Goal: Use online tool/utility: Utilize a website feature to perform a specific function

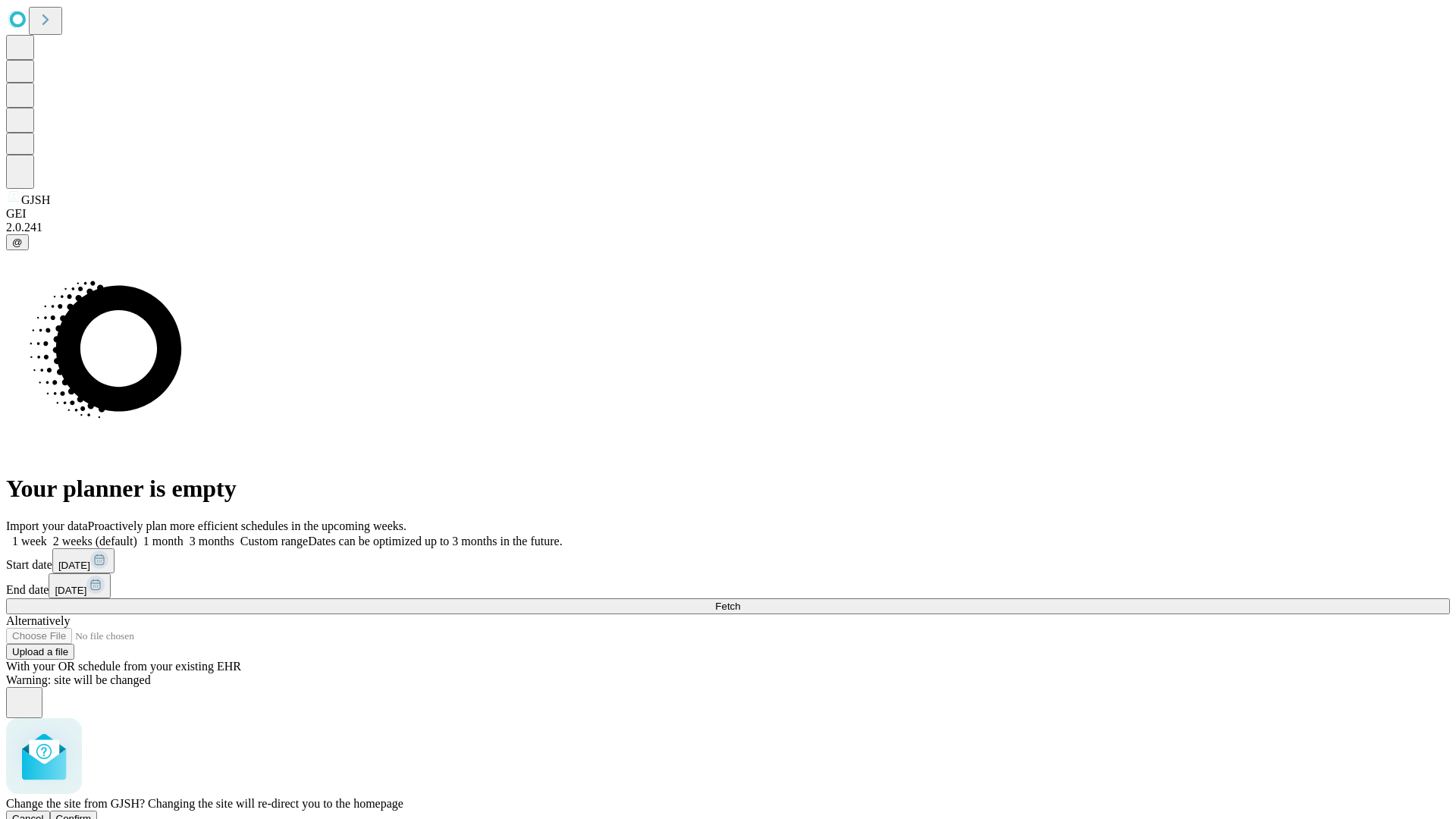
click at [92, 813] on span "Confirm" at bounding box center [73, 818] width 36 height 11
click at [137, 534] on label "2 weeks (default)" at bounding box center [92, 541] width 90 height 13
click at [740, 600] on span "Fetch" at bounding box center [727, 606] width 25 height 11
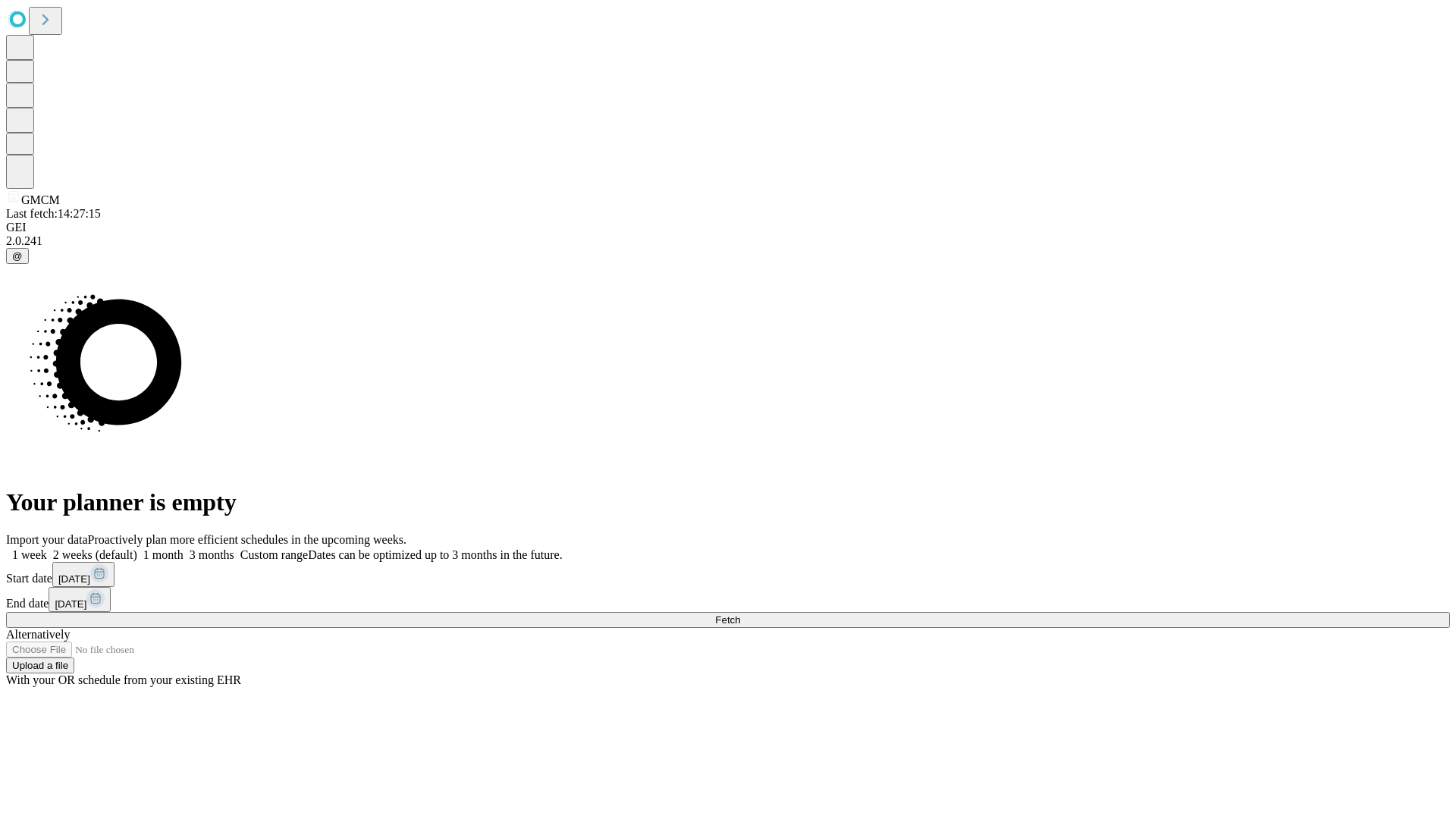
click at [137, 548] on label "2 weeks (default)" at bounding box center [92, 554] width 90 height 13
click at [740, 614] on span "Fetch" at bounding box center [727, 619] width 25 height 11
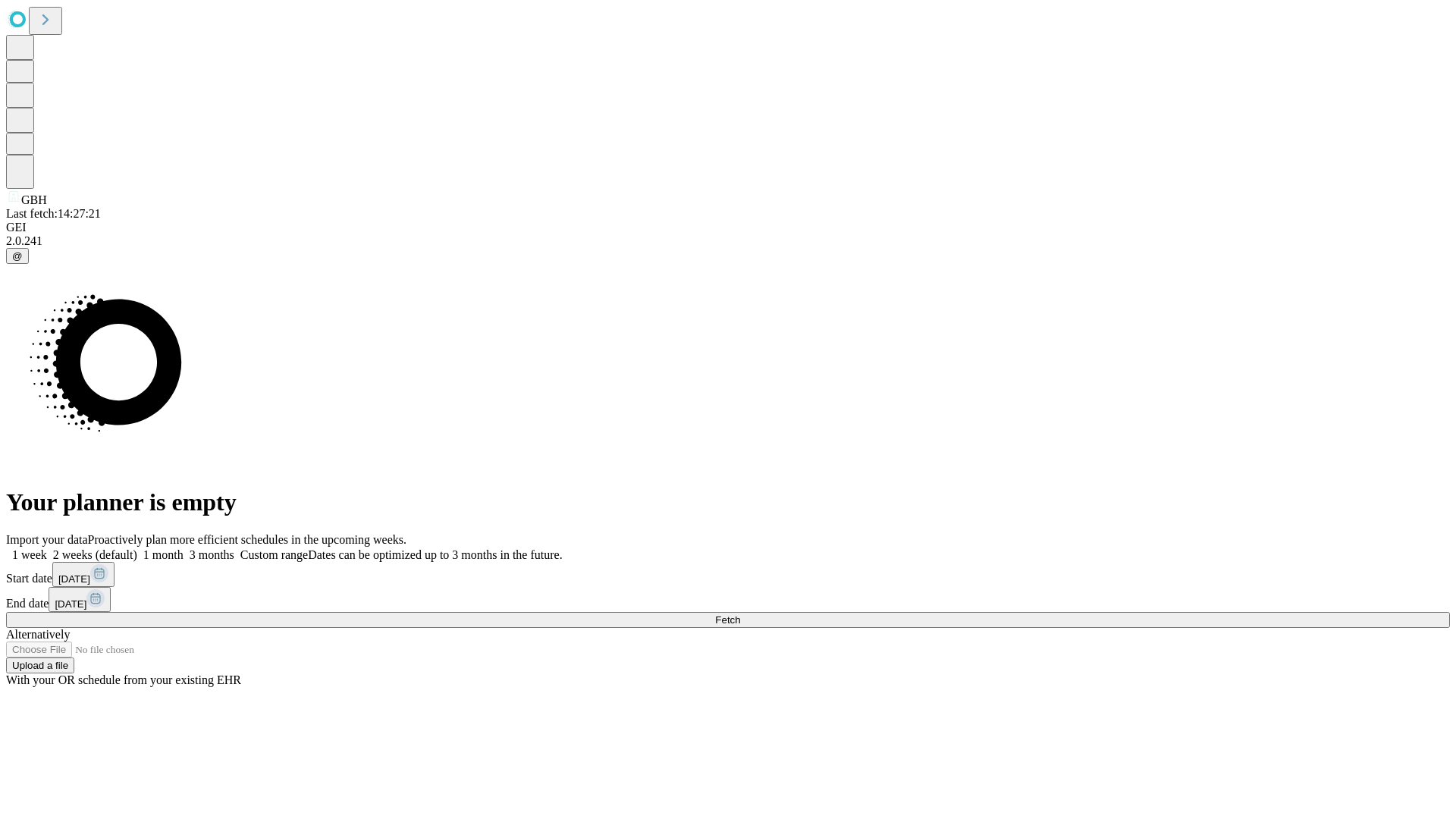
click at [137, 548] on label "2 weeks (default)" at bounding box center [92, 554] width 90 height 13
click at [740, 614] on span "Fetch" at bounding box center [727, 619] width 25 height 11
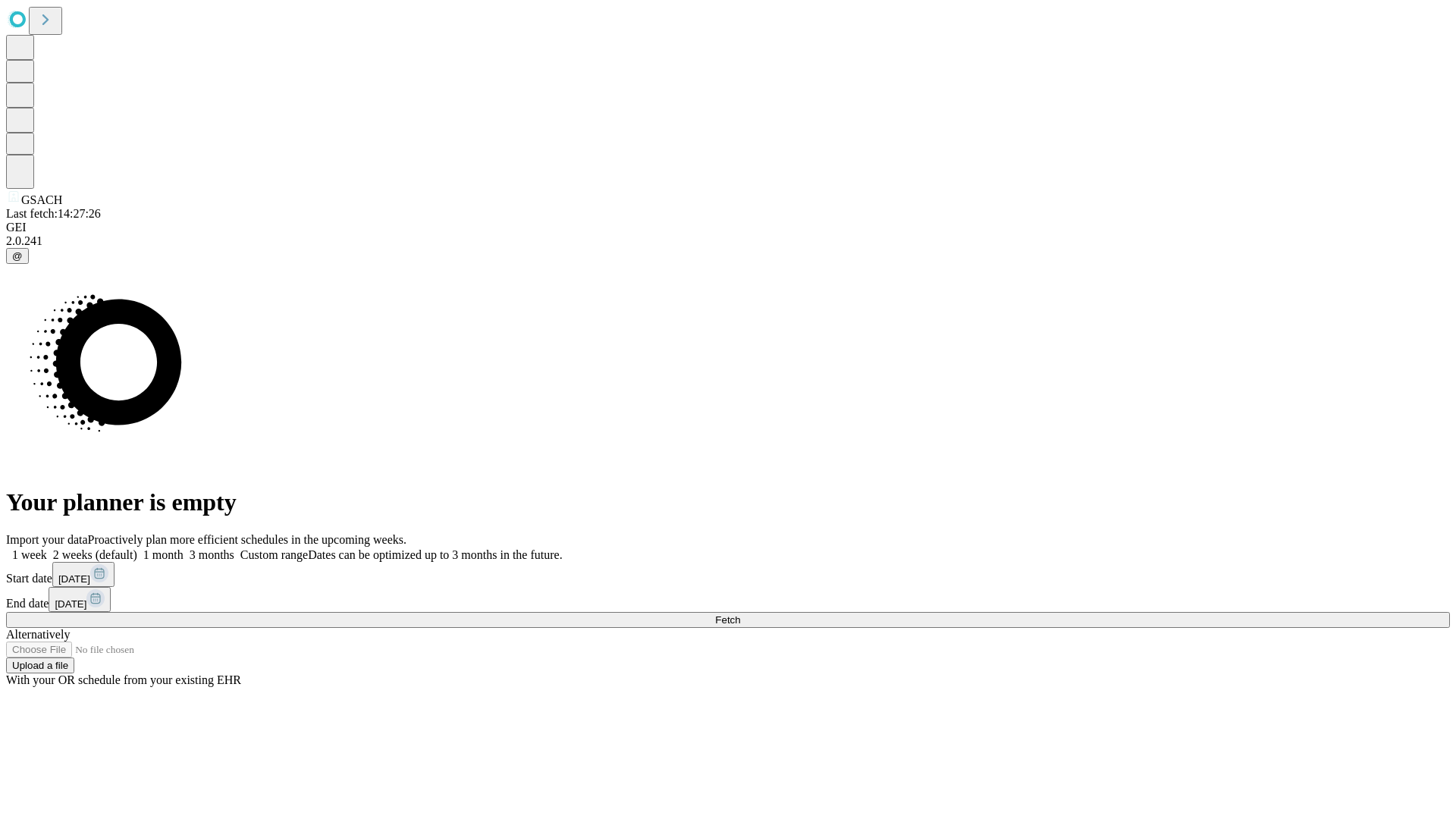
click at [137, 548] on label "2 weeks (default)" at bounding box center [92, 554] width 90 height 13
click at [740, 614] on span "Fetch" at bounding box center [727, 619] width 25 height 11
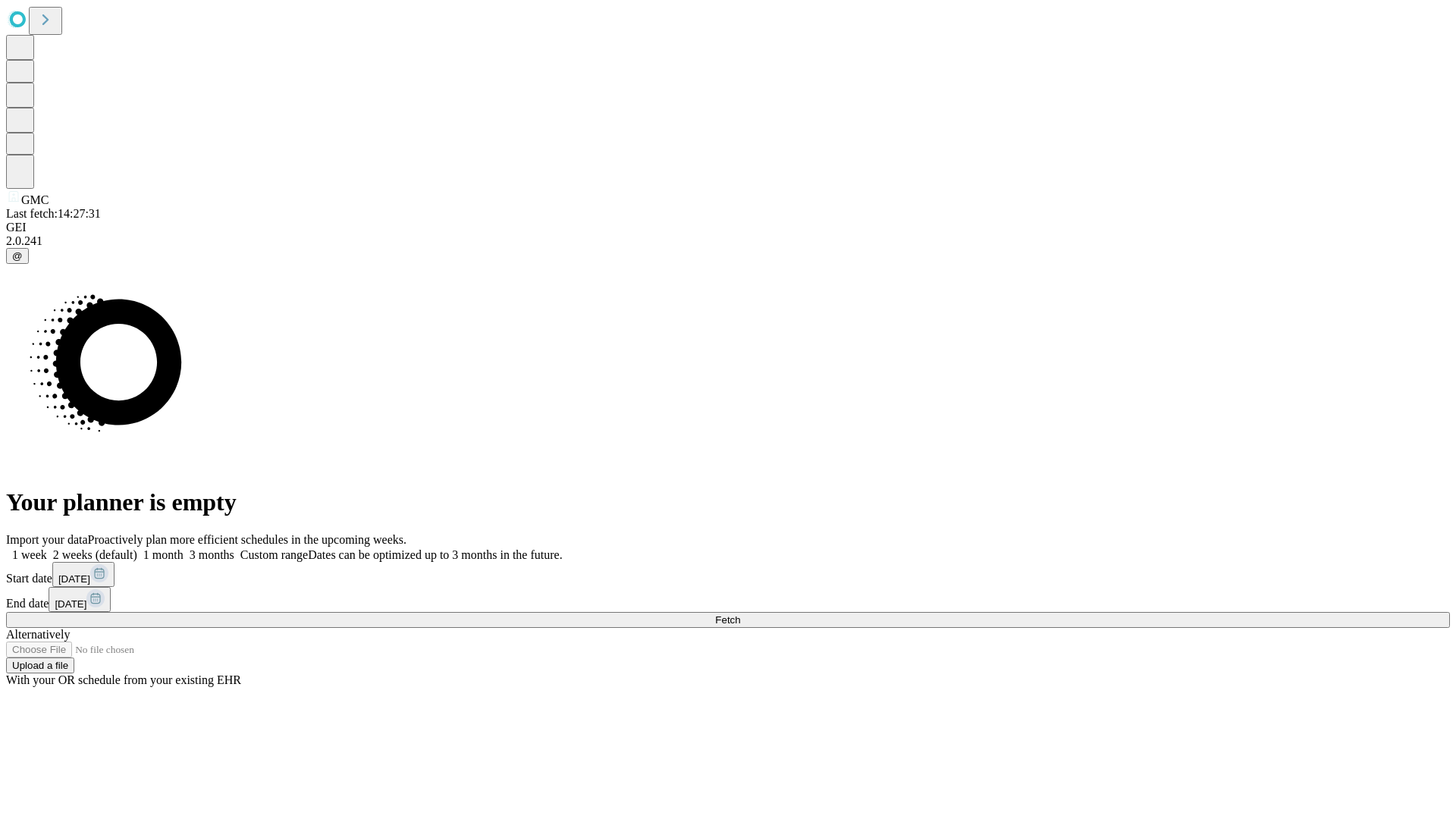
click at [137, 548] on label "2 weeks (default)" at bounding box center [92, 554] width 90 height 13
click at [740, 614] on span "Fetch" at bounding box center [727, 619] width 25 height 11
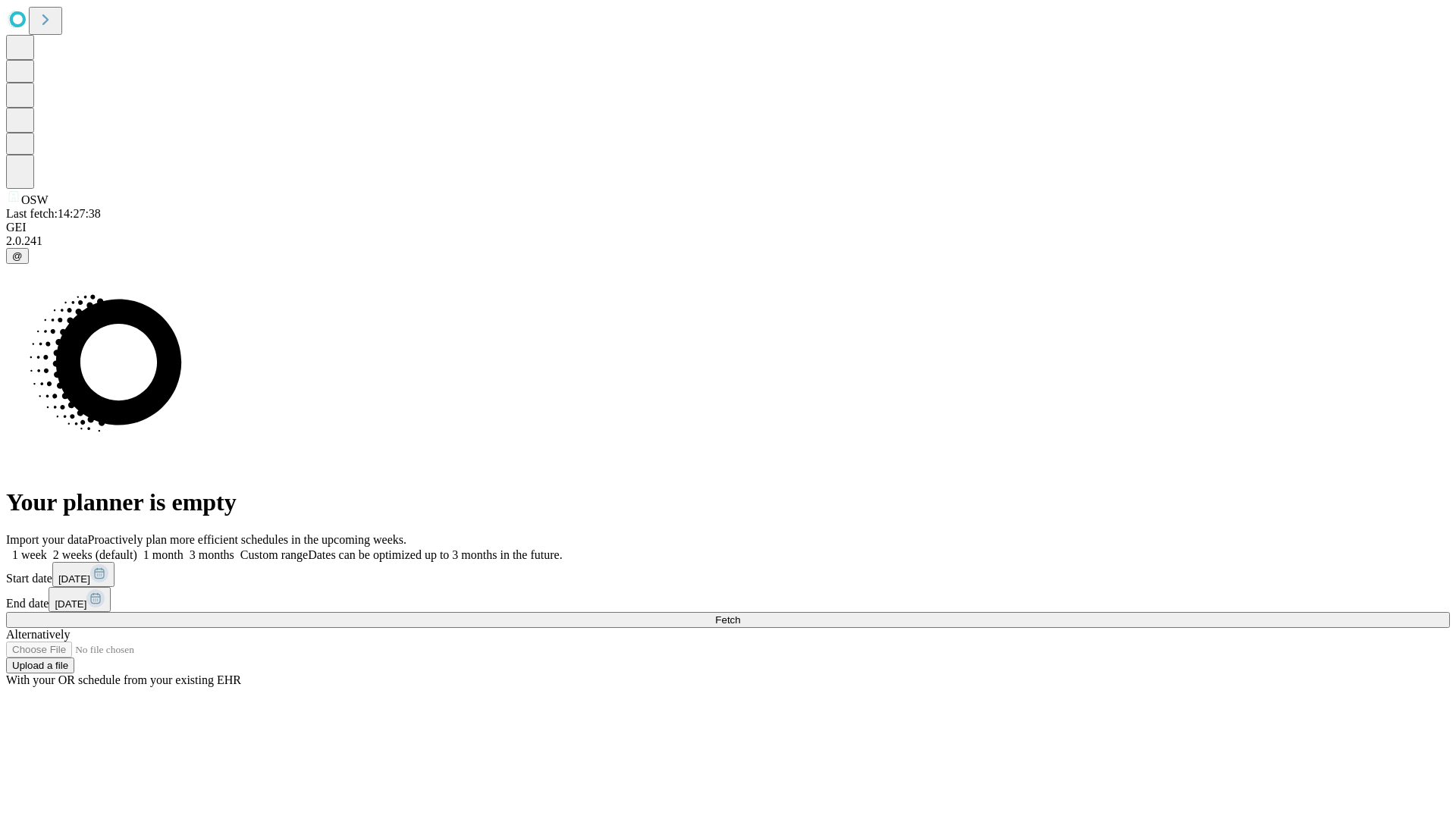
click at [137, 548] on label "2 weeks (default)" at bounding box center [92, 554] width 90 height 13
click at [740, 614] on span "Fetch" at bounding box center [727, 619] width 25 height 11
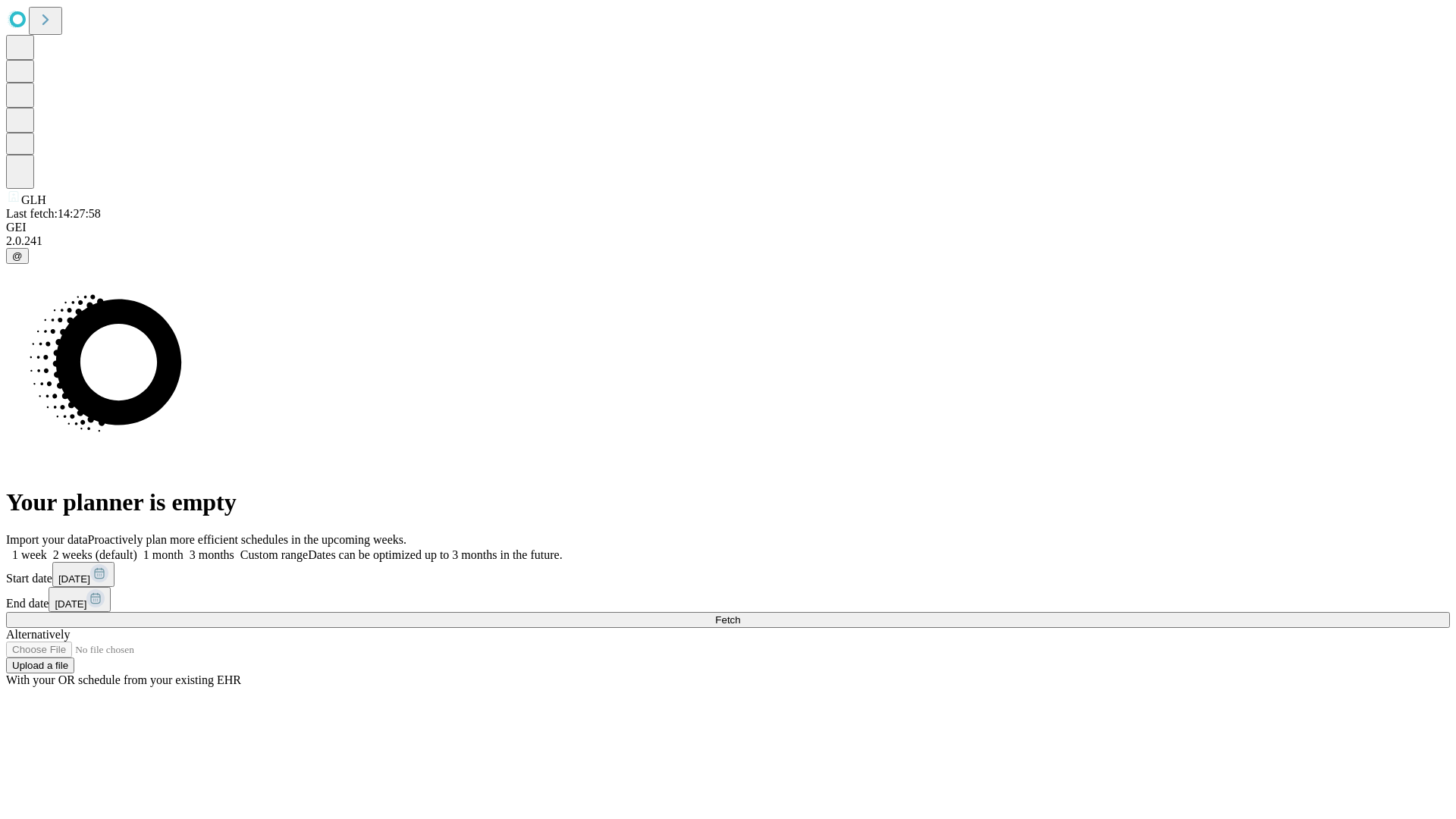
click at [137, 548] on label "2 weeks (default)" at bounding box center [92, 554] width 90 height 13
click at [740, 614] on span "Fetch" at bounding box center [727, 619] width 25 height 11
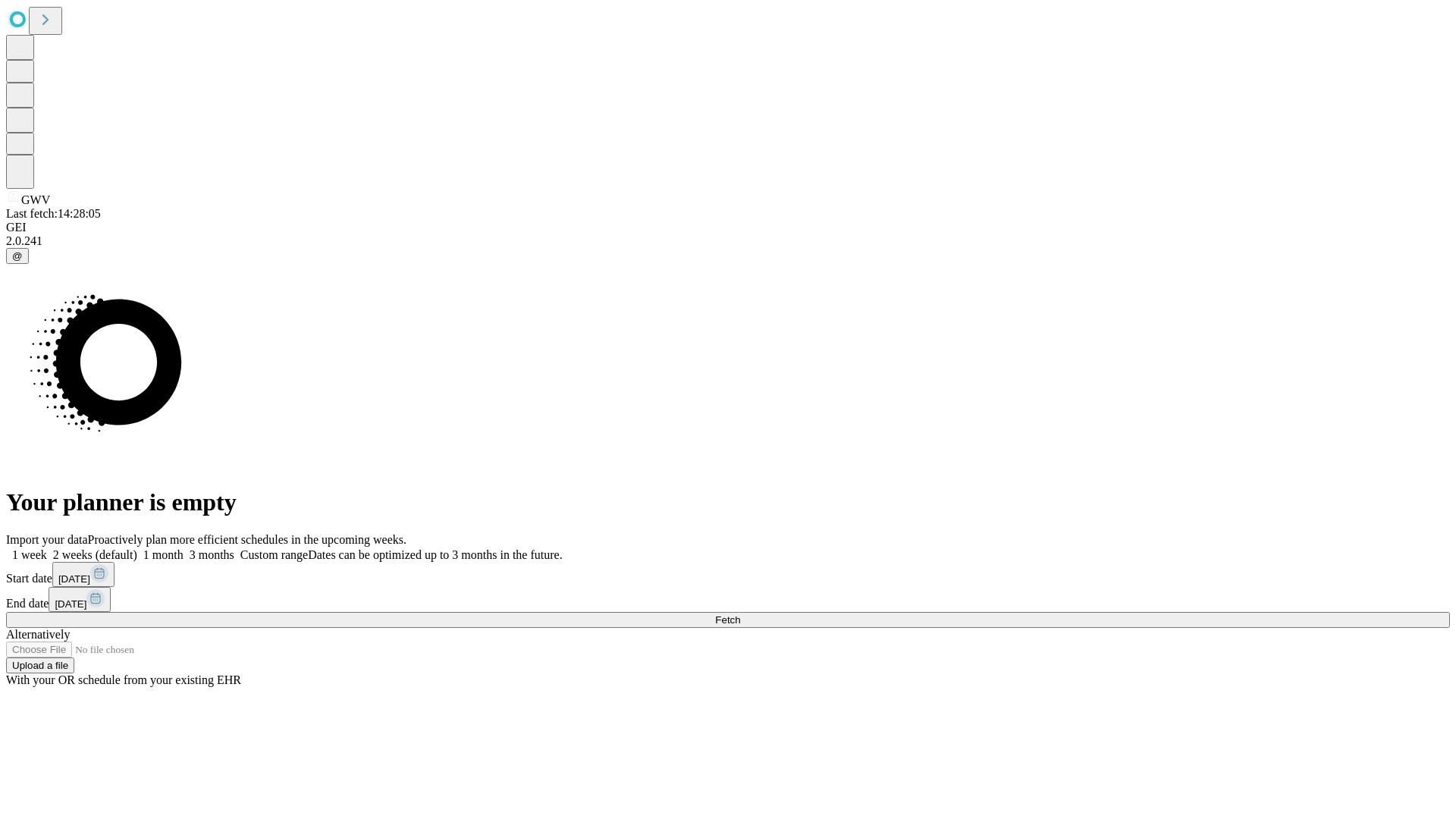
click at [137, 548] on label "2 weeks (default)" at bounding box center [92, 554] width 90 height 13
click at [740, 614] on span "Fetch" at bounding box center [727, 619] width 25 height 11
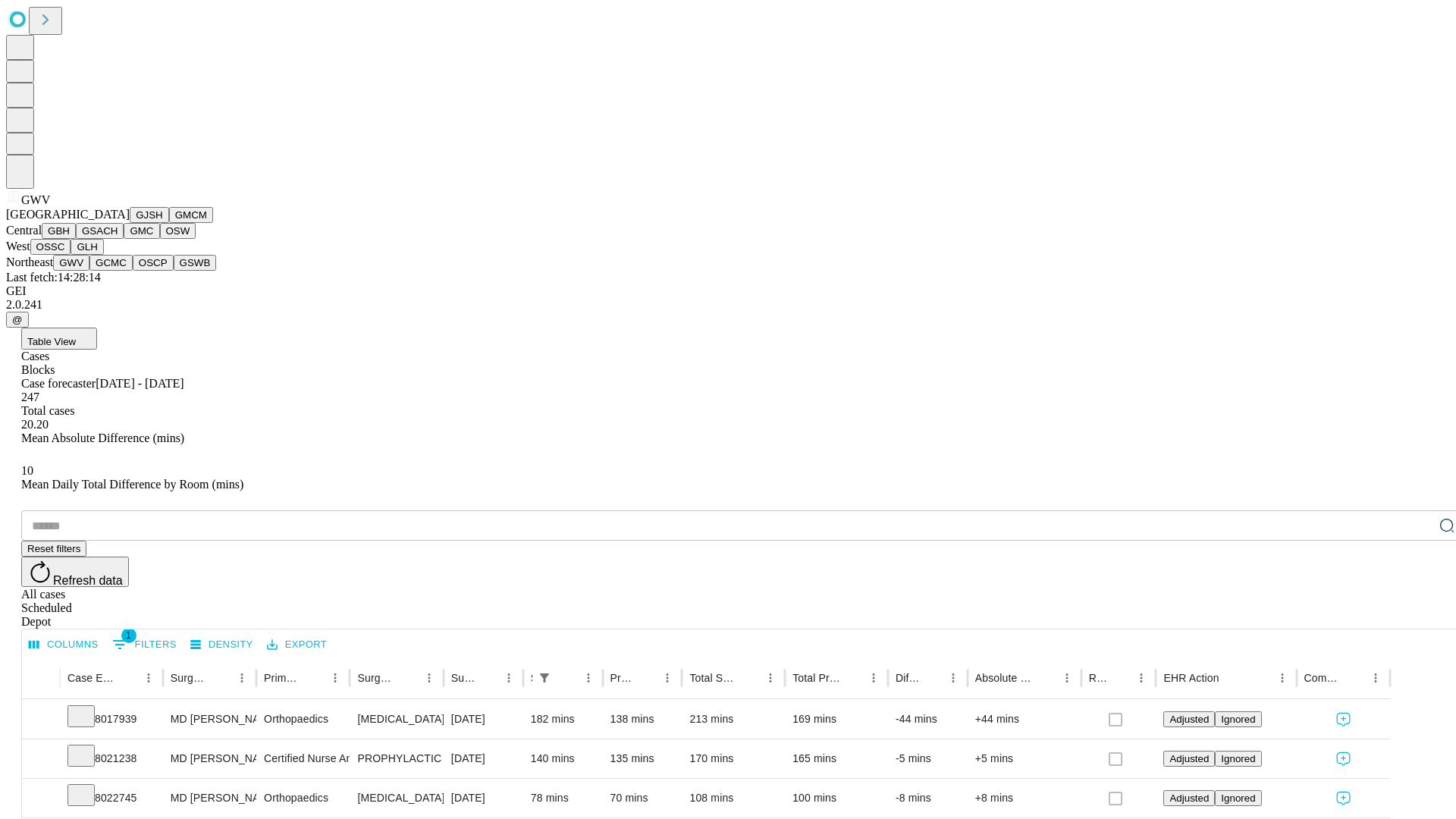
click at [117, 270] on button "GCMC" at bounding box center [111, 262] width 43 height 16
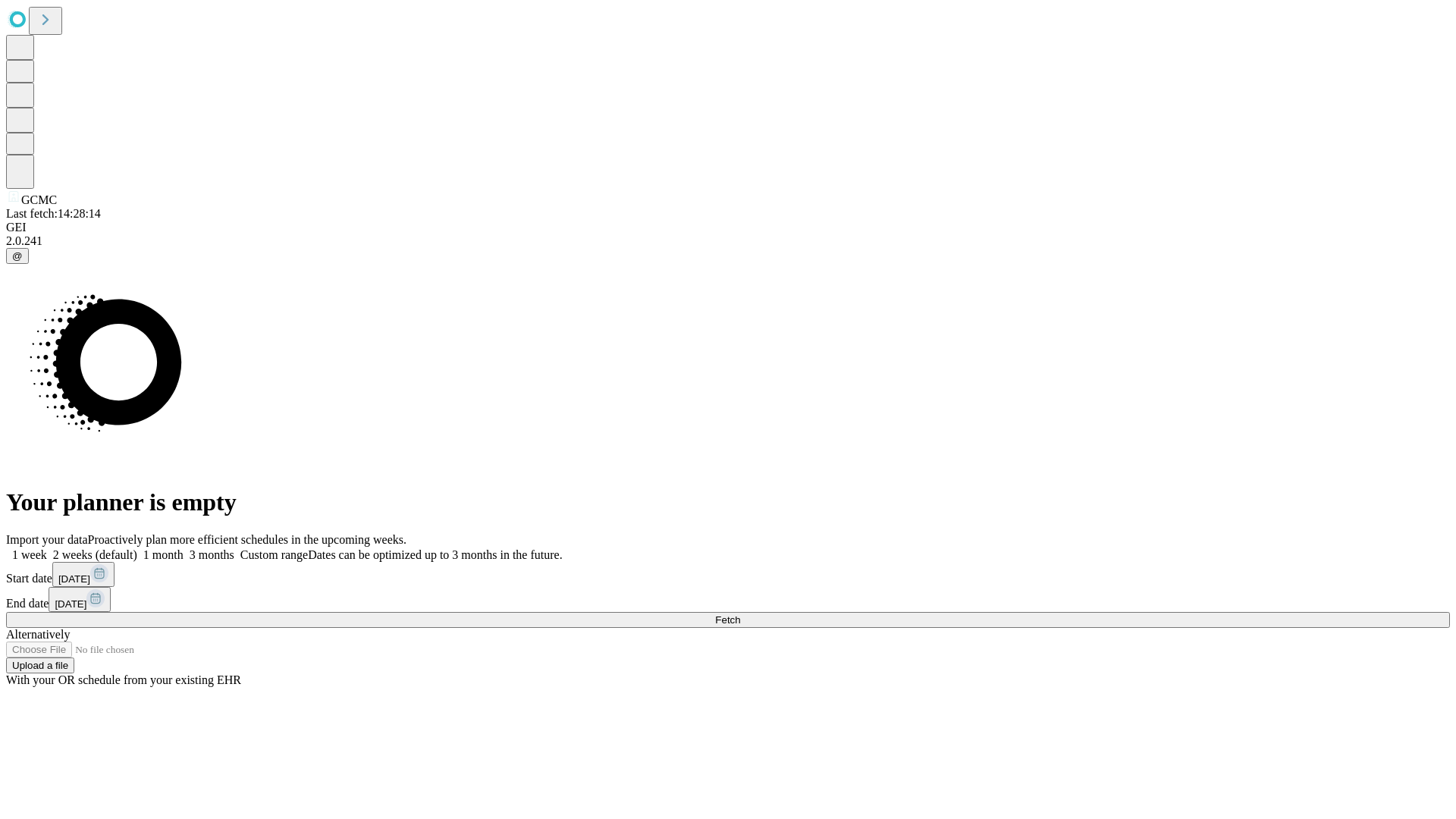
click at [137, 548] on label "2 weeks (default)" at bounding box center [92, 554] width 90 height 13
click at [740, 614] on span "Fetch" at bounding box center [727, 619] width 25 height 11
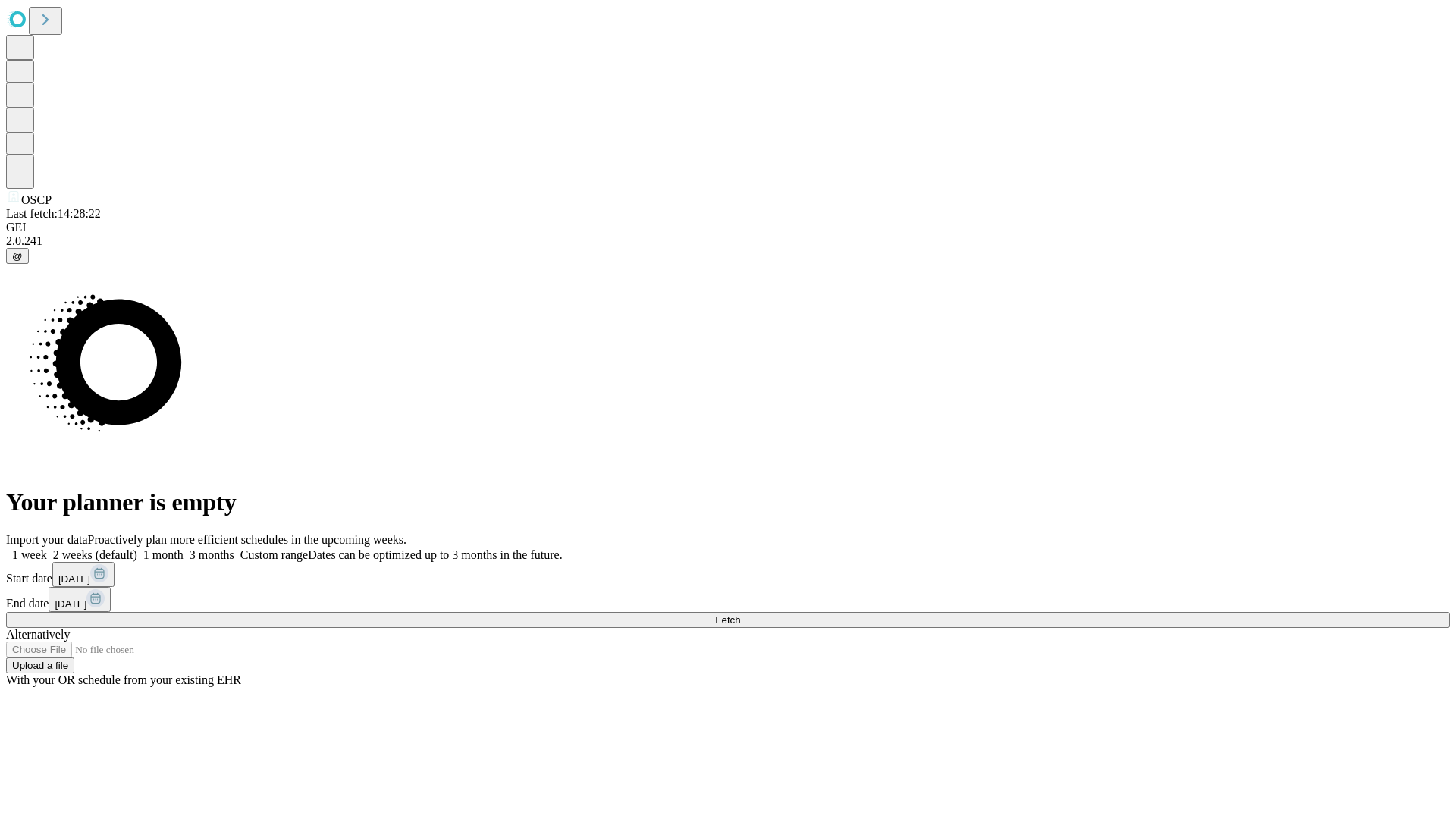
click at [137, 548] on label "2 weeks (default)" at bounding box center [92, 554] width 90 height 13
click at [740, 614] on span "Fetch" at bounding box center [727, 619] width 25 height 11
